Goal: Check status

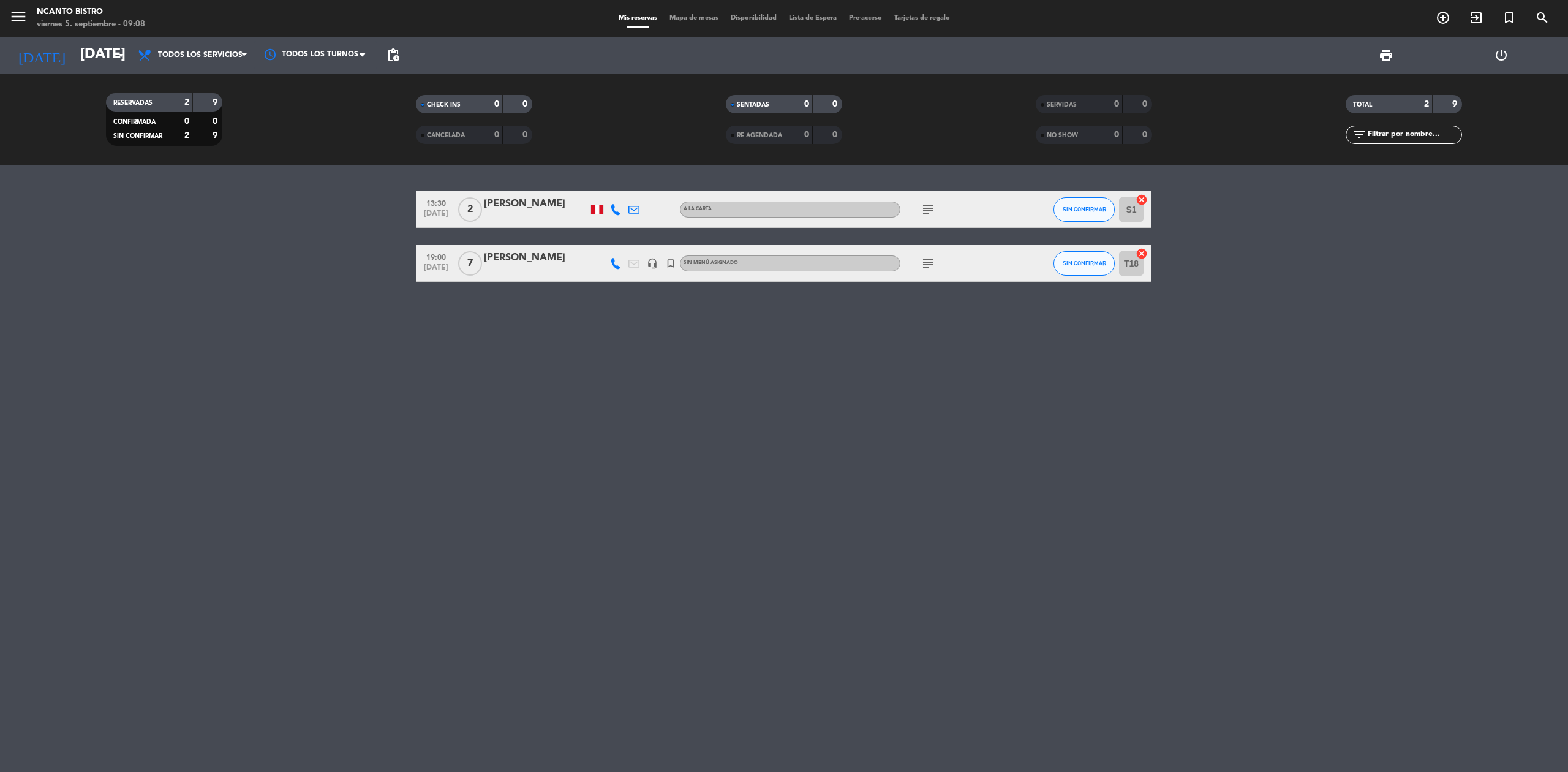
click at [1311, 238] on bookings-row "13:30 [DATE] 2 [PERSON_NAME] A la carta subject SIN CONFIRMAR S1 cancel 19:00 […" at bounding box center [784, 236] width 1568 height 90
click at [1311, 228] on bookings-row "13:30 [DATE] 2 [PERSON_NAME] A la carta subject SIN CONFIRMAR S1 cancel 19:00 […" at bounding box center [784, 236] width 1568 height 90
click at [1272, 343] on div "13:30 [DATE] 2 [PERSON_NAME] A la carta subject SIN CONFIRMAR S1 cancel 19:00 […" at bounding box center [784, 469] width 1568 height 607
drag, startPoint x: 1118, startPoint y: 373, endPoint x: 1567, endPoint y: 74, distance: 539.4
click at [1489, 144] on ng-component "menu Ncanto Bistro [DATE] 5. septiembre - 09:08 Mis reservas Mapa de mesas Disp…" at bounding box center [784, 386] width 1568 height 772
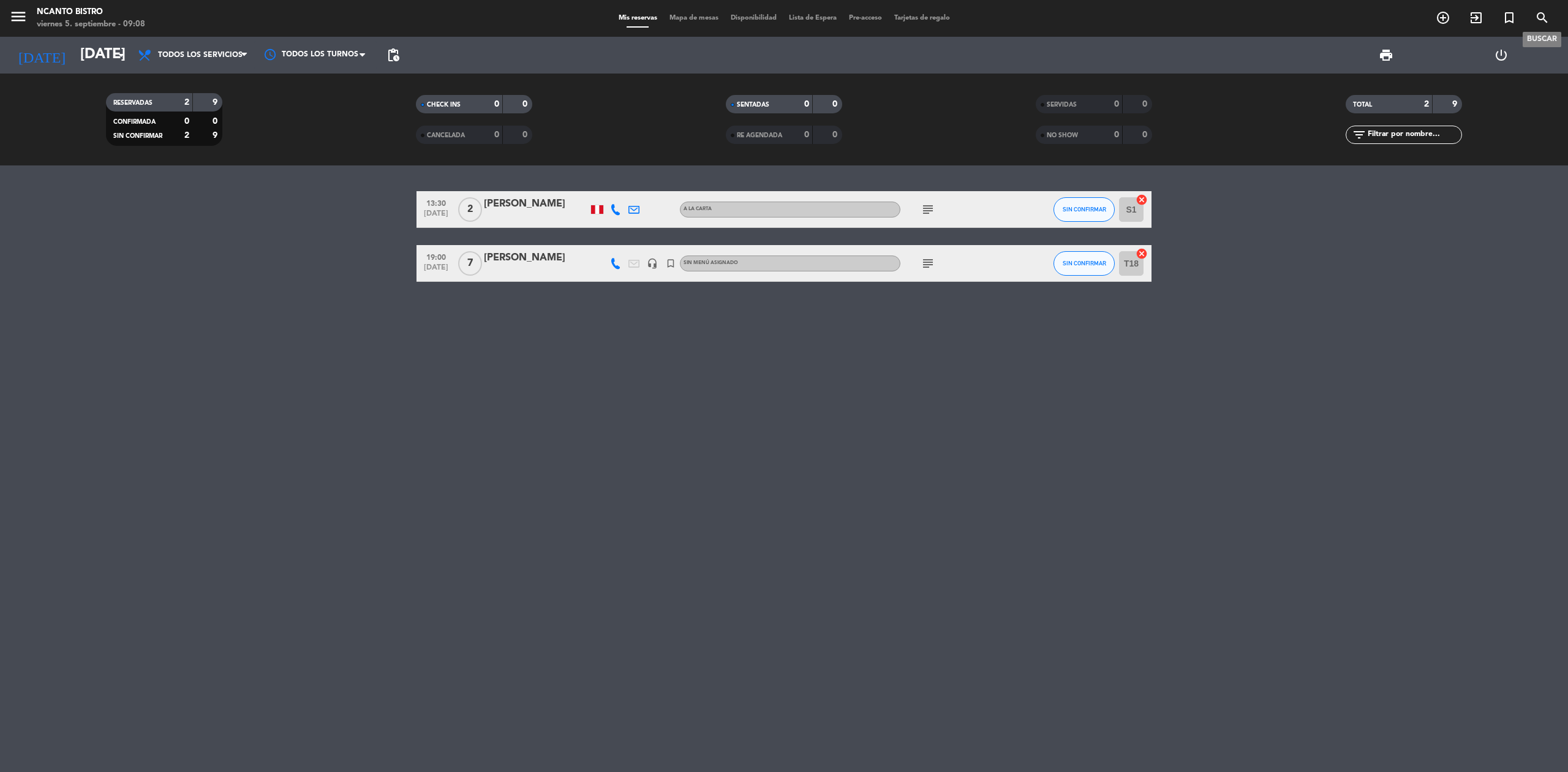
click at [1556, 26] on span "search" at bounding box center [1542, 17] width 33 height 21
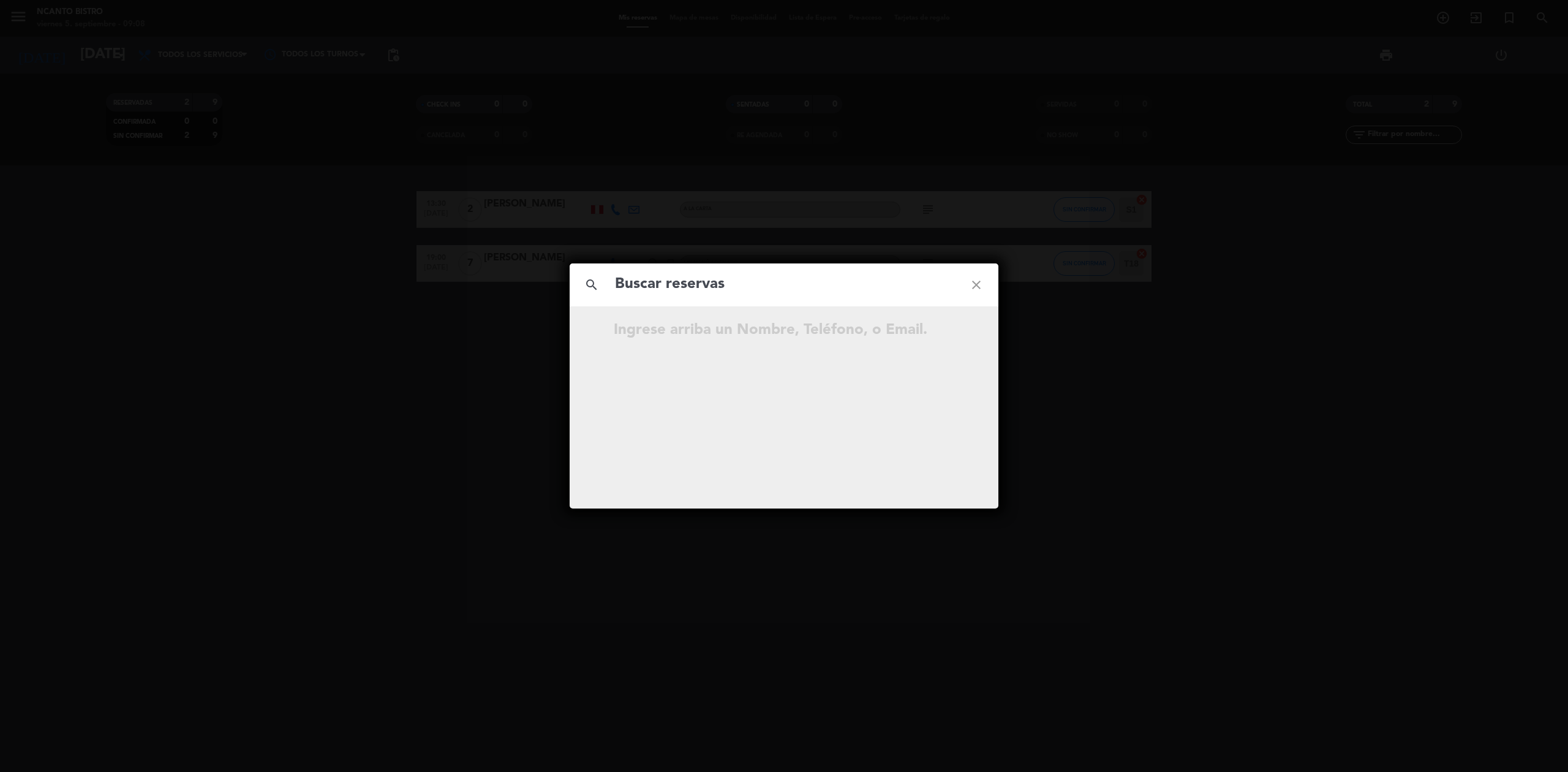
click at [1540, 13] on div "search close Ingrese arriba un Nombre, Teléfono, o Email." at bounding box center [784, 386] width 1568 height 772
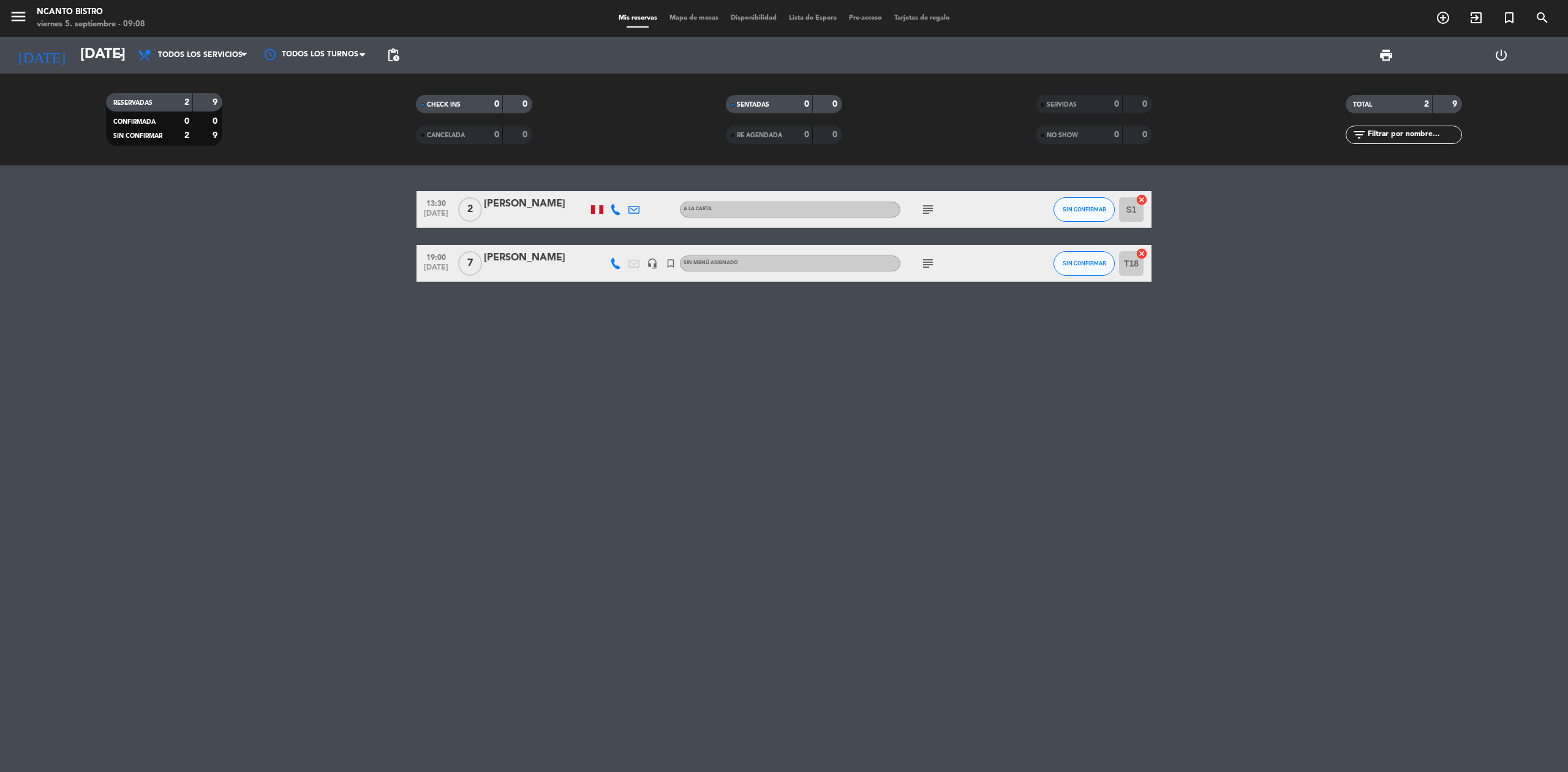
click at [1543, 16] on icon "search" at bounding box center [1542, 17] width 15 height 15
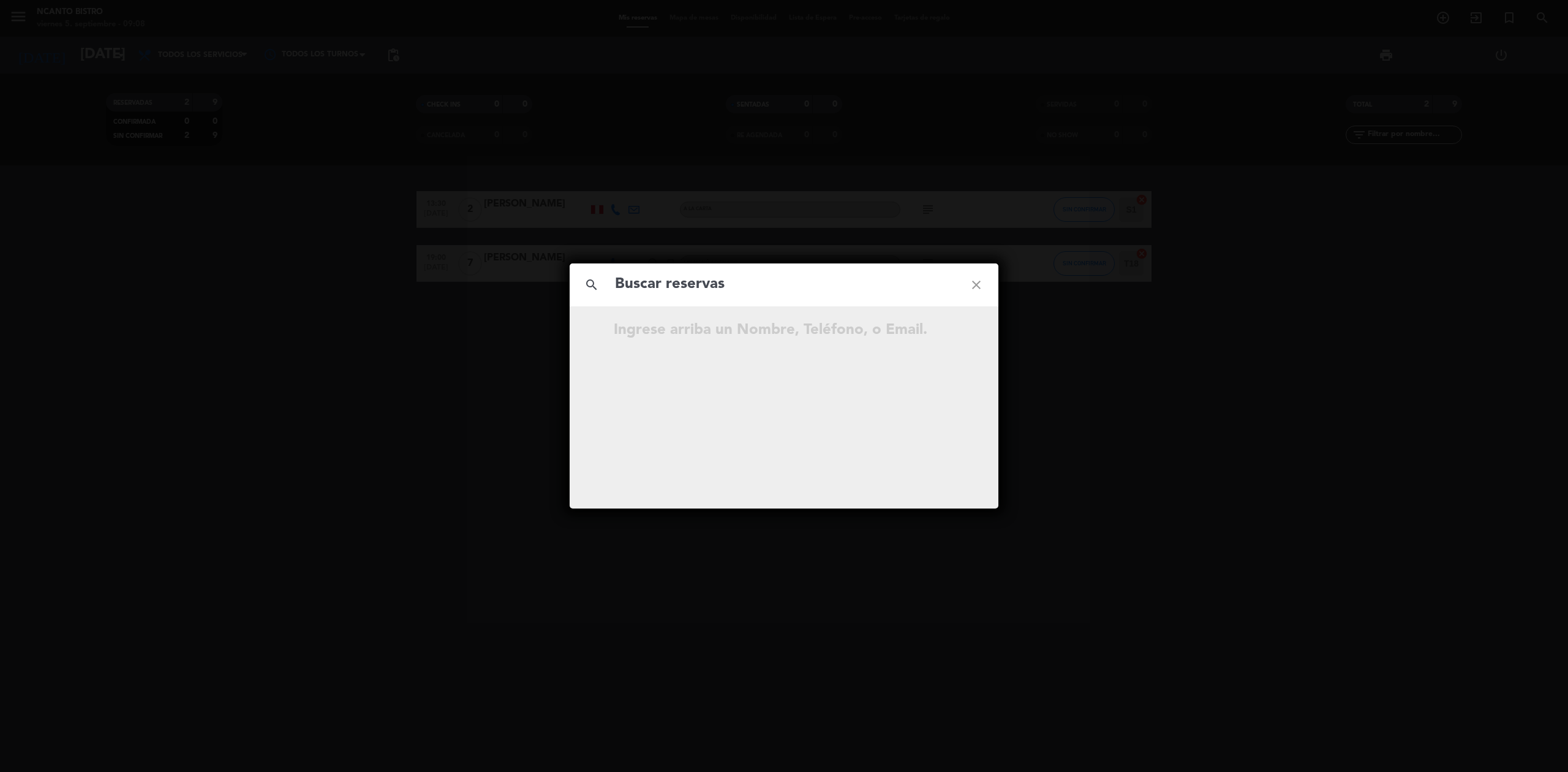
click at [973, 288] on icon "close" at bounding box center [976, 285] width 44 height 44
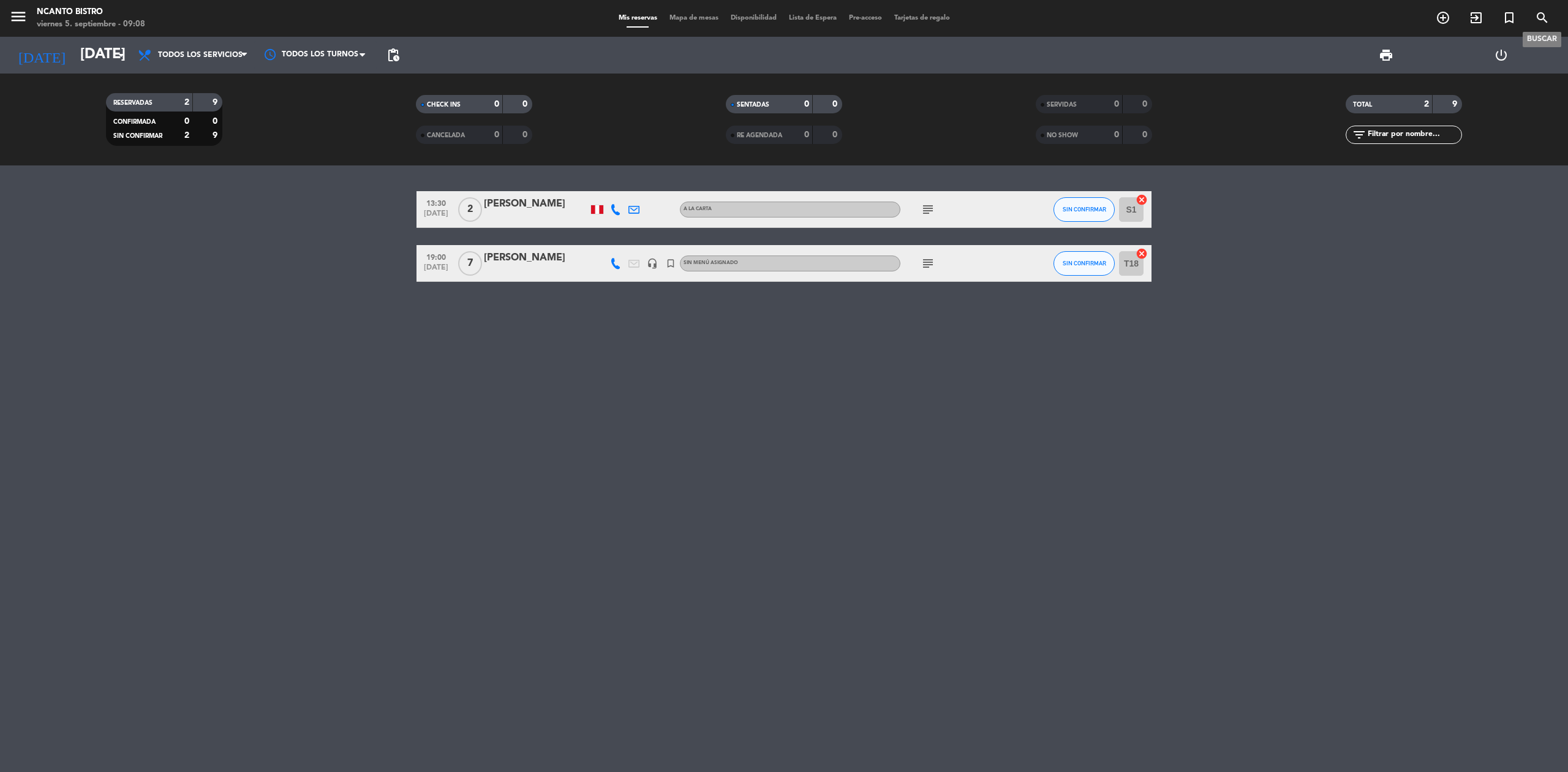
click at [1542, 18] on icon "search" at bounding box center [1542, 17] width 15 height 15
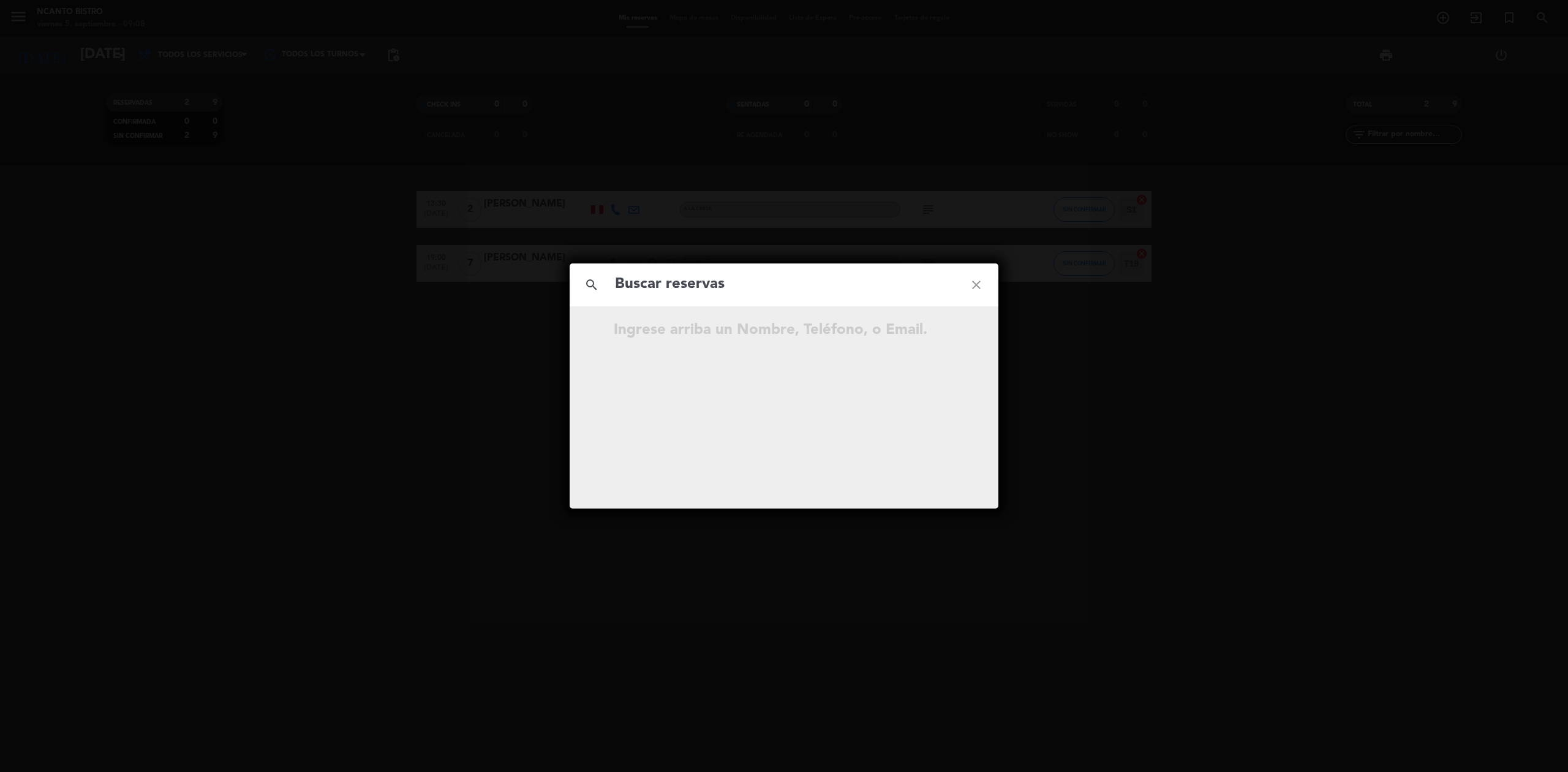
click at [1542, 18] on div "search close Ingrese arriba un Nombre, Teléfono, o Email." at bounding box center [784, 386] width 1568 height 772
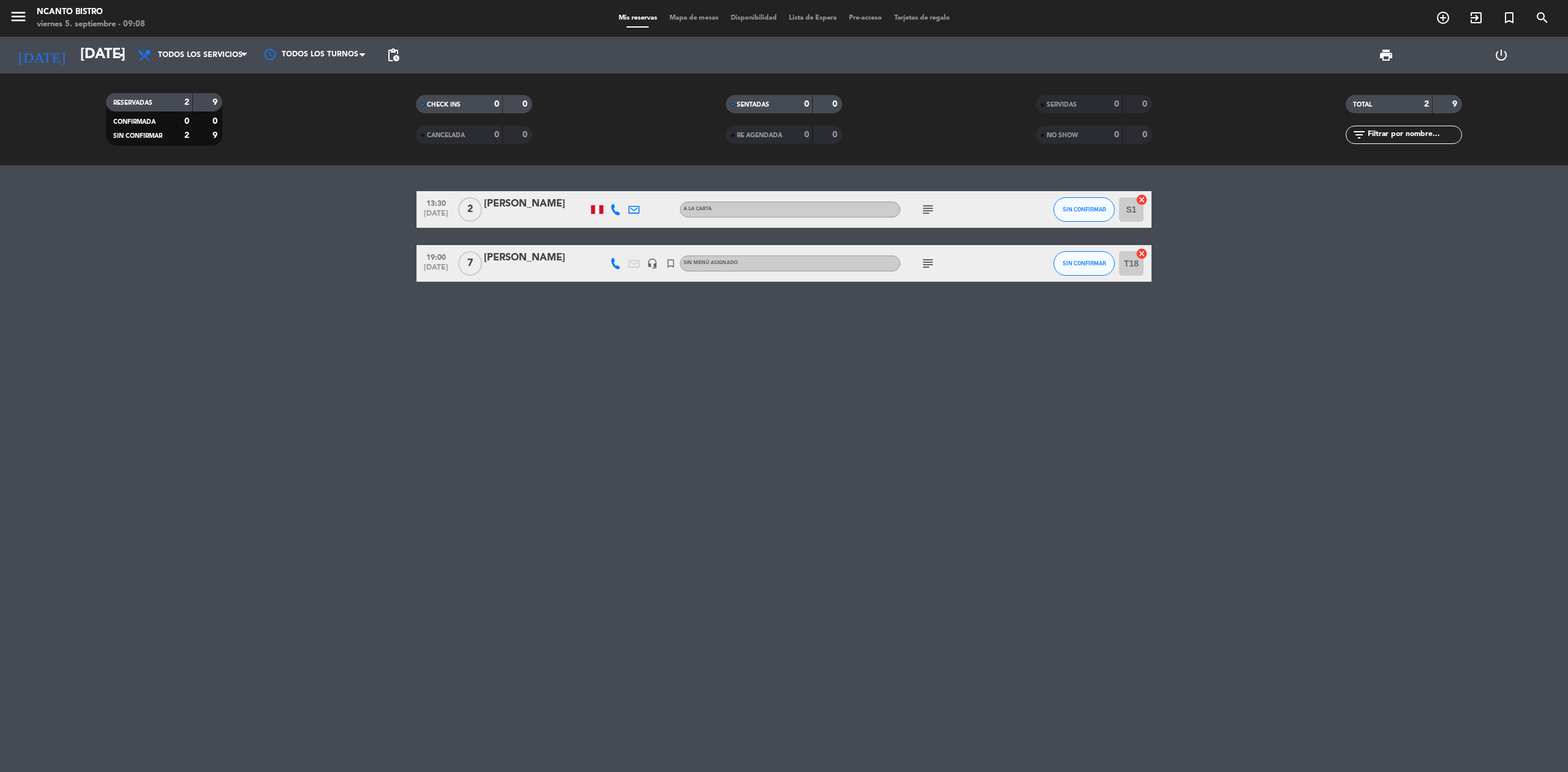
click at [1542, 18] on div "search close Ingrese arriba un Nombre, Teléfono, o Email." at bounding box center [784, 386] width 1568 height 772
